Goal: Task Accomplishment & Management: Manage account settings

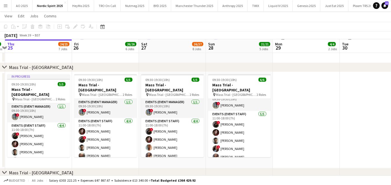
scroll to position [4, 0]
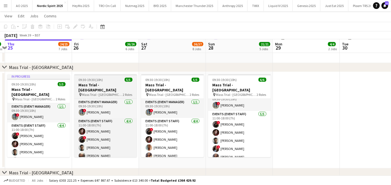
click at [106, 85] on h3 "Mass Trial - [GEOGRAPHIC_DATA]" at bounding box center [105, 87] width 63 height 10
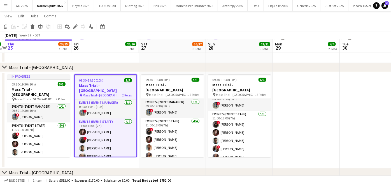
click at [75, 22] on app-toolbar "Copy Paste Paste Ctrl+V Paste with crew Ctrl+Shift+V Paste linked Job [GEOGRAPH…" at bounding box center [195, 27] width 391 height 10
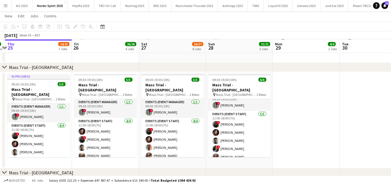
click at [75, 23] on div "Add job Add linked Job Edit Edit linked Job Applicants" at bounding box center [73, 26] width 43 height 7
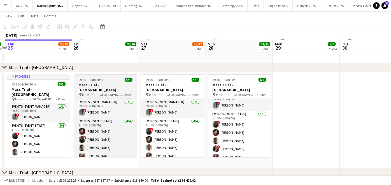
click at [105, 79] on div "09:30-19:30 (10h) 5/5" at bounding box center [105, 80] width 63 height 4
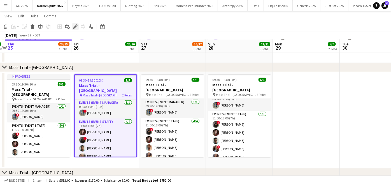
click at [76, 29] on div "Edit" at bounding box center [75, 26] width 7 height 7
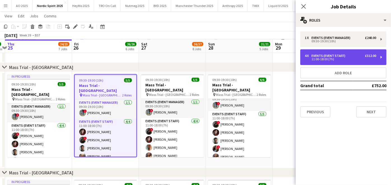
click at [354, 58] on div "11:00-18:00 (7h)" at bounding box center [340, 59] width 71 height 3
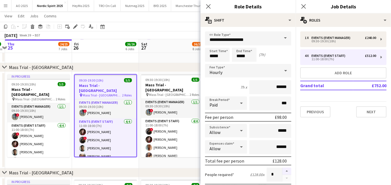
click at [282, 171] on button "button" at bounding box center [286, 171] width 9 height 7
type input "*"
click at [147, 161] on app-date-cell "09:30-19:30 (10h) 5/5 Mass Trial - [GEOGRAPHIC_DATA] pin Mass Trial - Leeds 2 R…" at bounding box center [172, 120] width 67 height 96
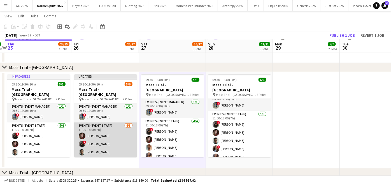
scroll to position [11, 0]
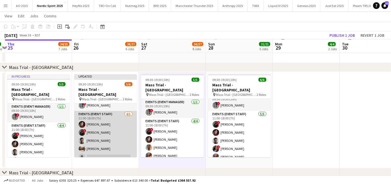
click at [104, 148] on app-card-role "Events (Event Staff) [DATE] 11:00-18:00 (7h) [PERSON_NAME] ! [PERSON_NAME] [PER…" at bounding box center [105, 137] width 63 height 52
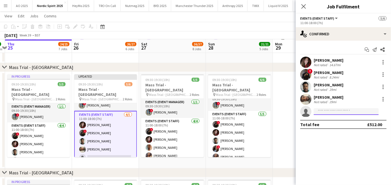
click at [349, 111] on input at bounding box center [346, 111] width 65 height 7
type input "*"
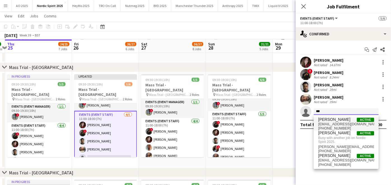
type input "***"
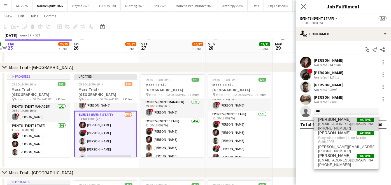
click at [331, 126] on span "[EMAIL_ADDRESS][DOMAIN_NAME]" at bounding box center [346, 124] width 56 height 4
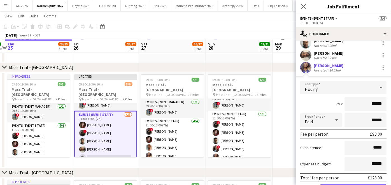
scroll to position [74, 0]
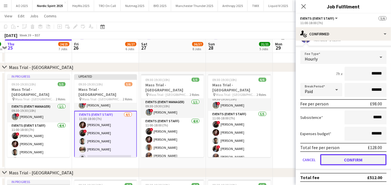
click at [338, 156] on button "Confirm" at bounding box center [353, 159] width 66 height 11
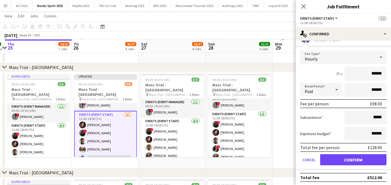
scroll to position [0, 0]
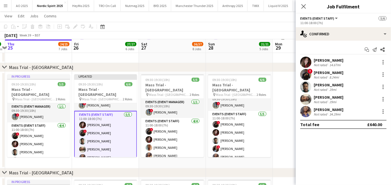
click at [292, 126] on app-date-cell at bounding box center [306, 120] width 67 height 96
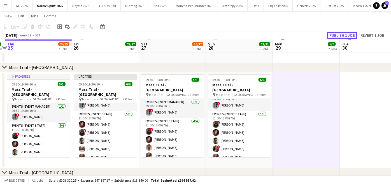
click at [351, 32] on button "Publish 1 job" at bounding box center [342, 35] width 30 height 7
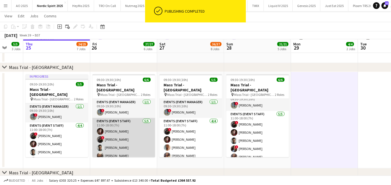
scroll to position [0, 177]
